Goal: Check status: Check status

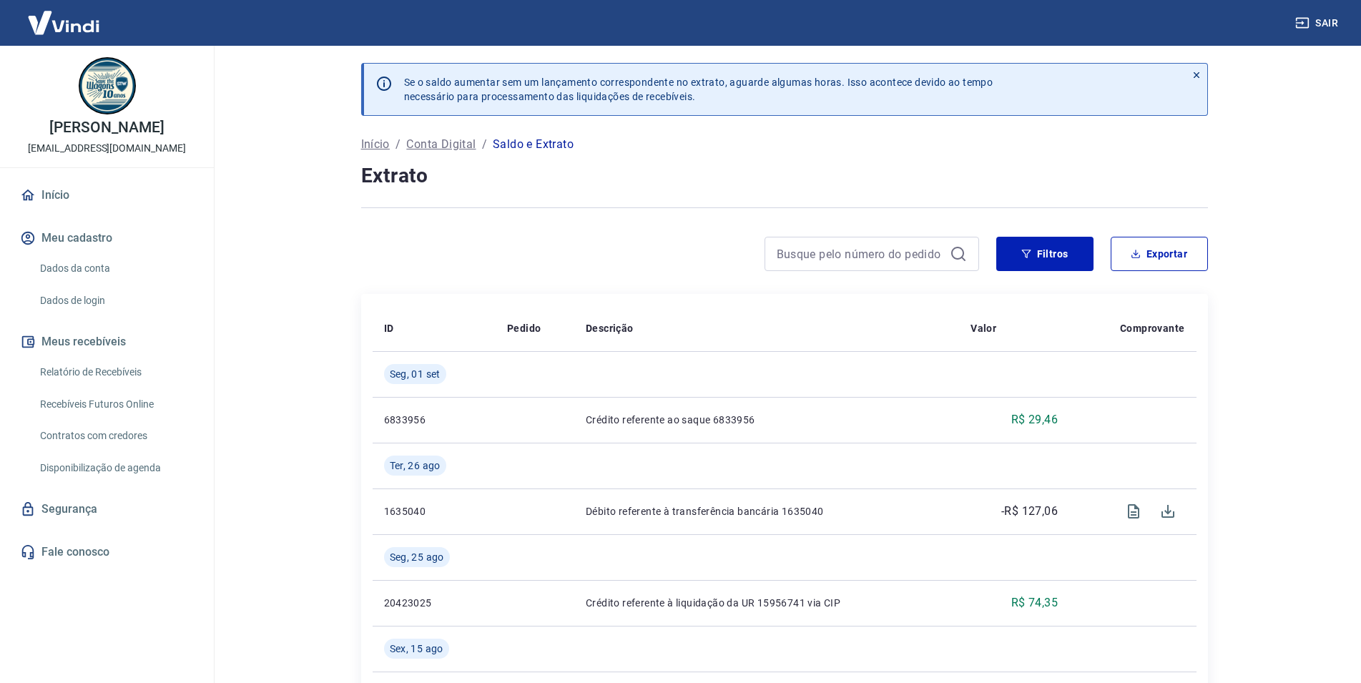
click at [462, 141] on p "Conta Digital" at bounding box center [440, 144] width 69 height 17
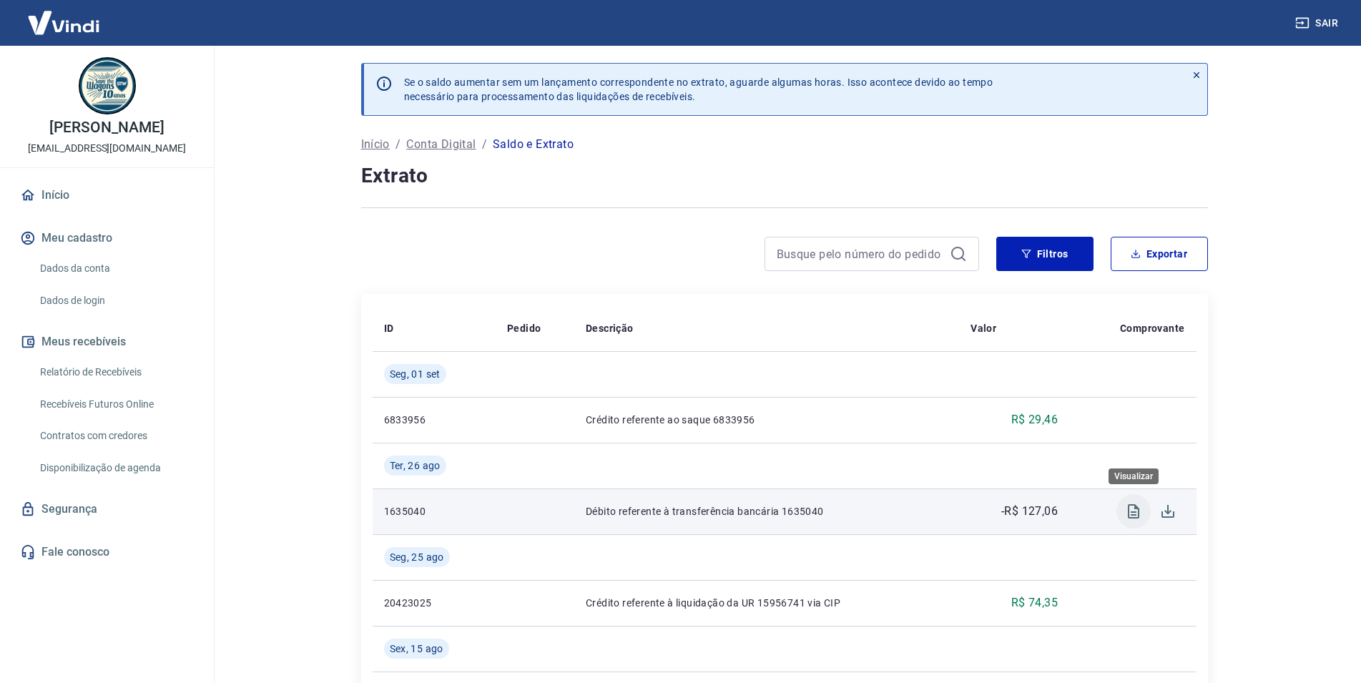
click at [1131, 513] on icon "Visualizar" at bounding box center [1133, 511] width 11 height 14
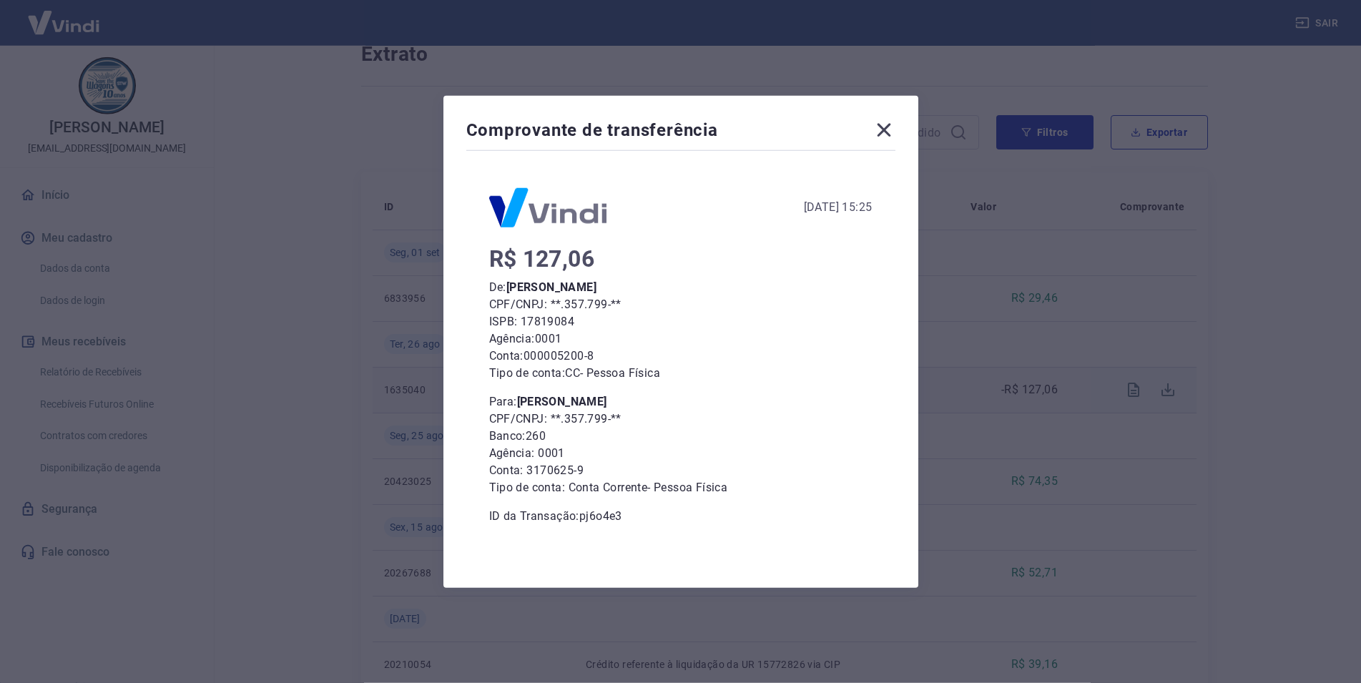
scroll to position [219, 0]
click at [891, 131] on icon at bounding box center [884, 130] width 14 height 14
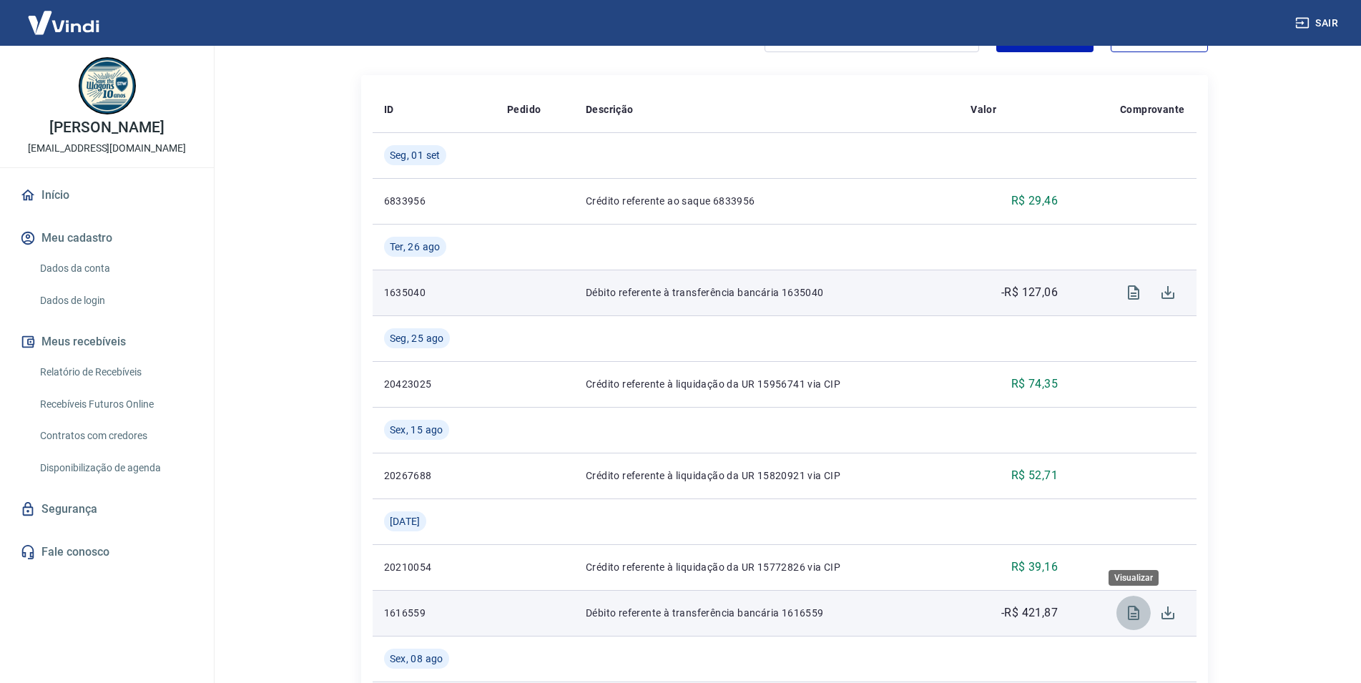
click at [1130, 612] on icon "Visualizar" at bounding box center [1133, 612] width 17 height 17
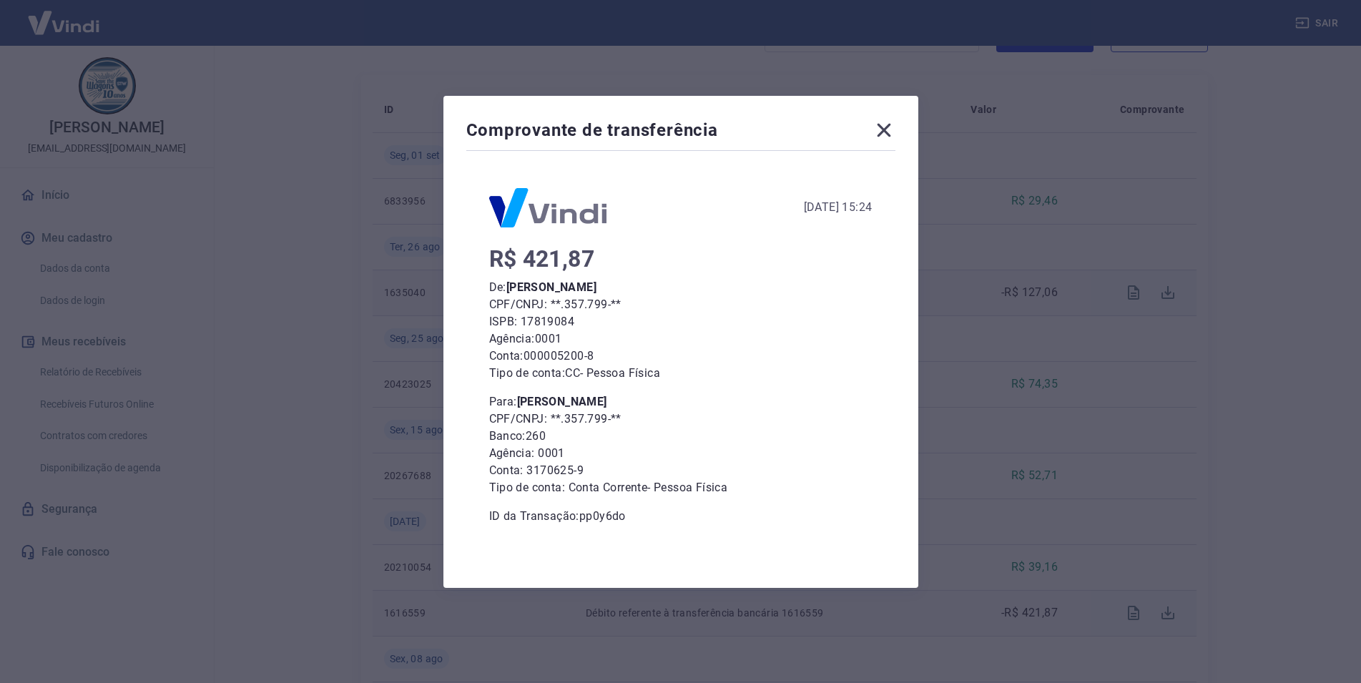
click at [891, 126] on icon at bounding box center [884, 130] width 23 height 23
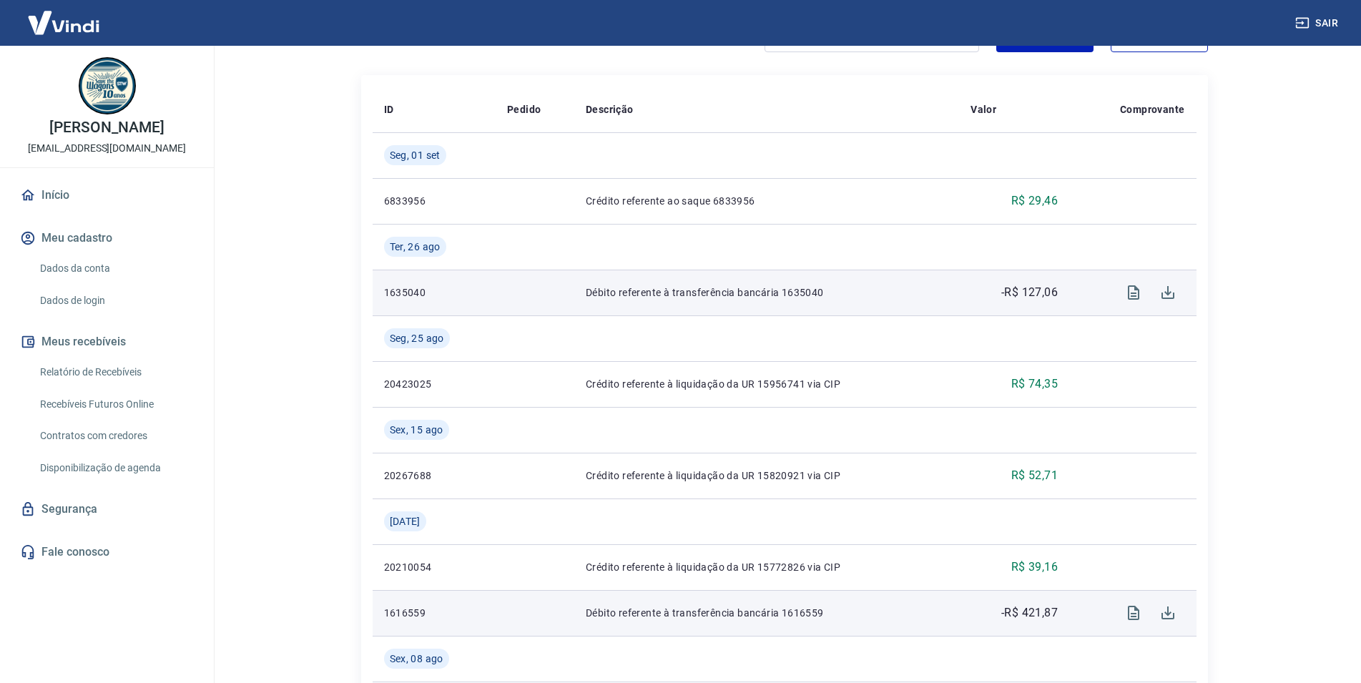
scroll to position [0, 0]
